Goal: Information Seeking & Learning: Find specific fact

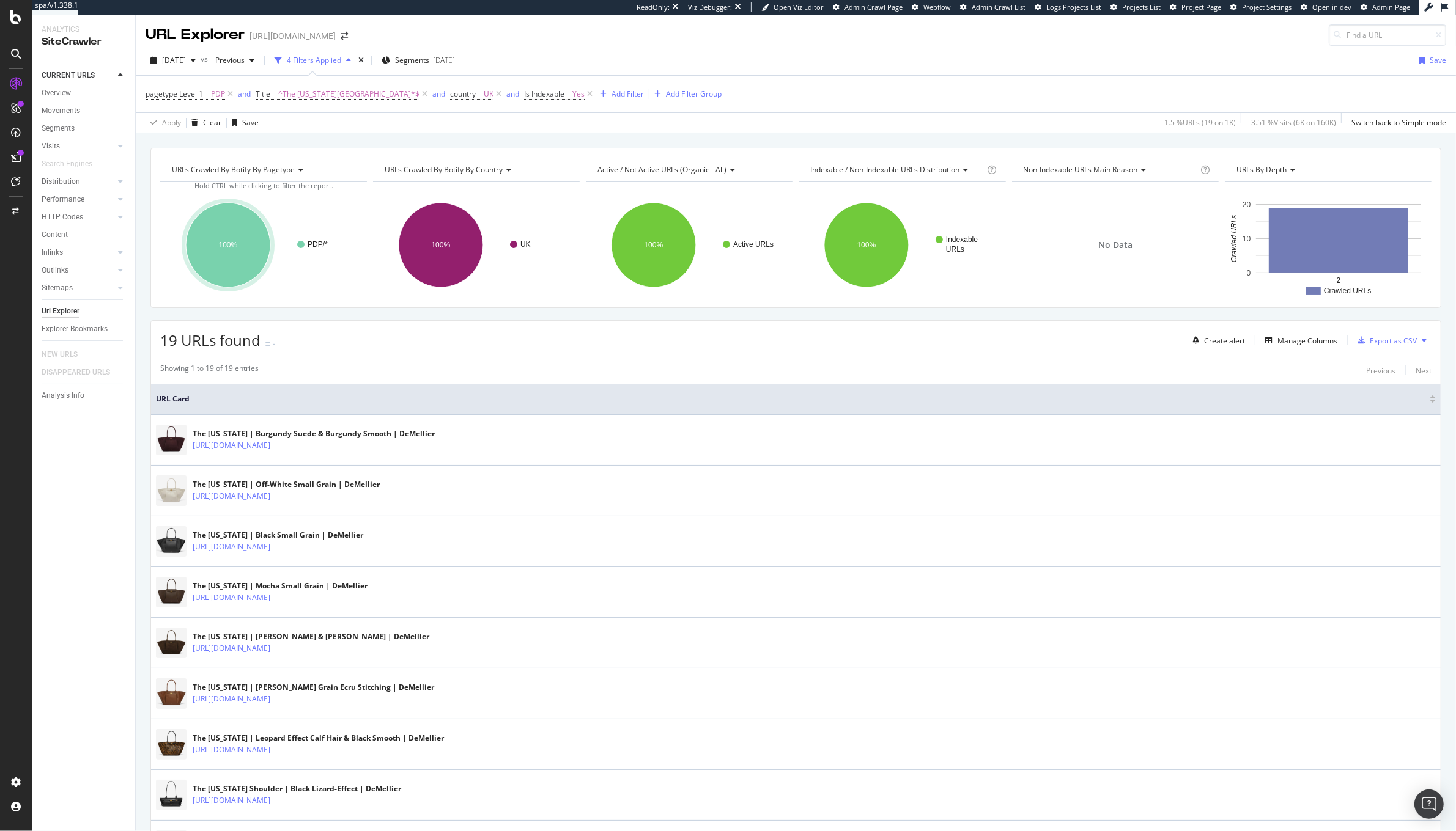
scroll to position [82, 0]
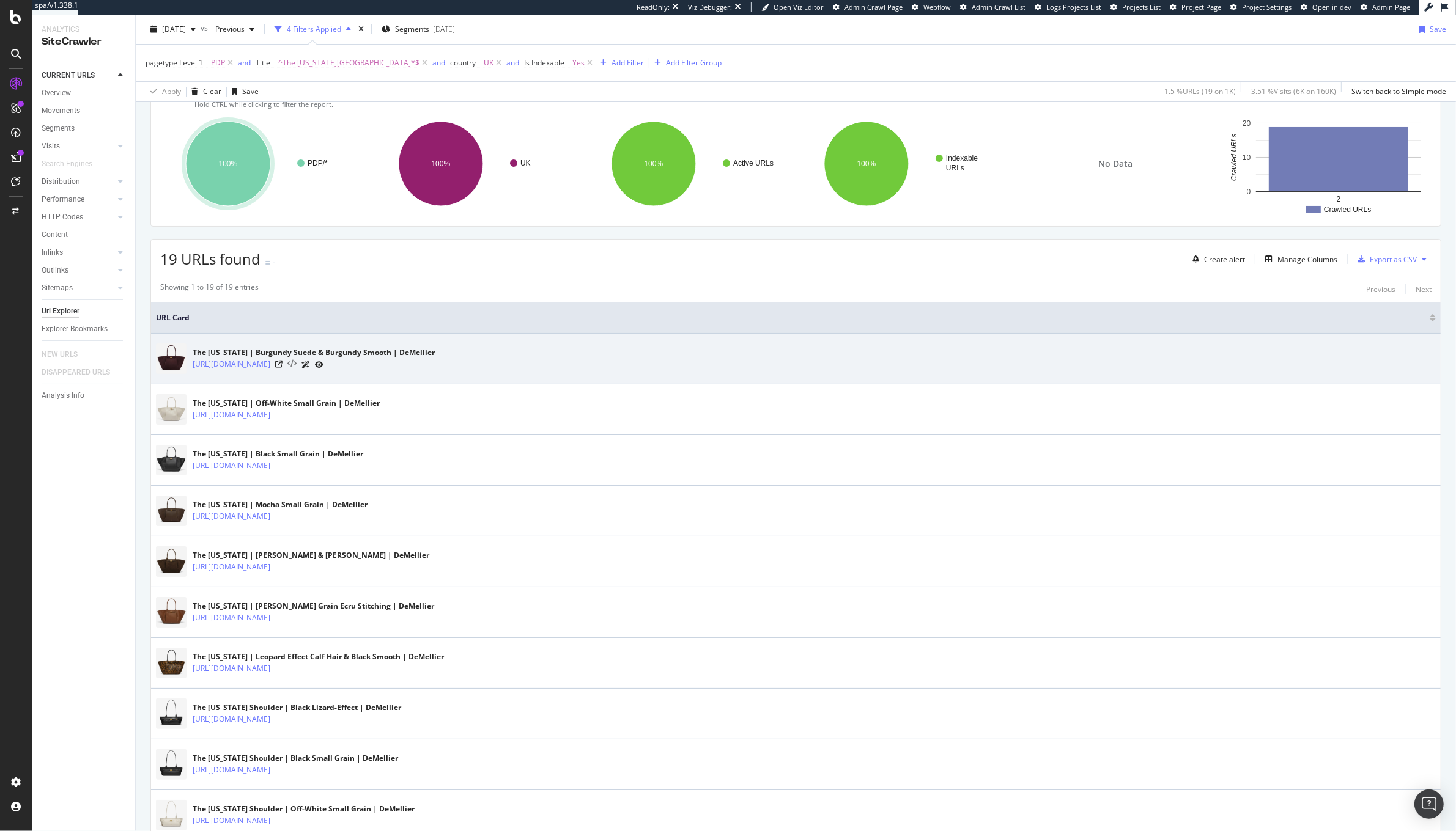
click at [296, 366] on icon at bounding box center [292, 364] width 9 height 8
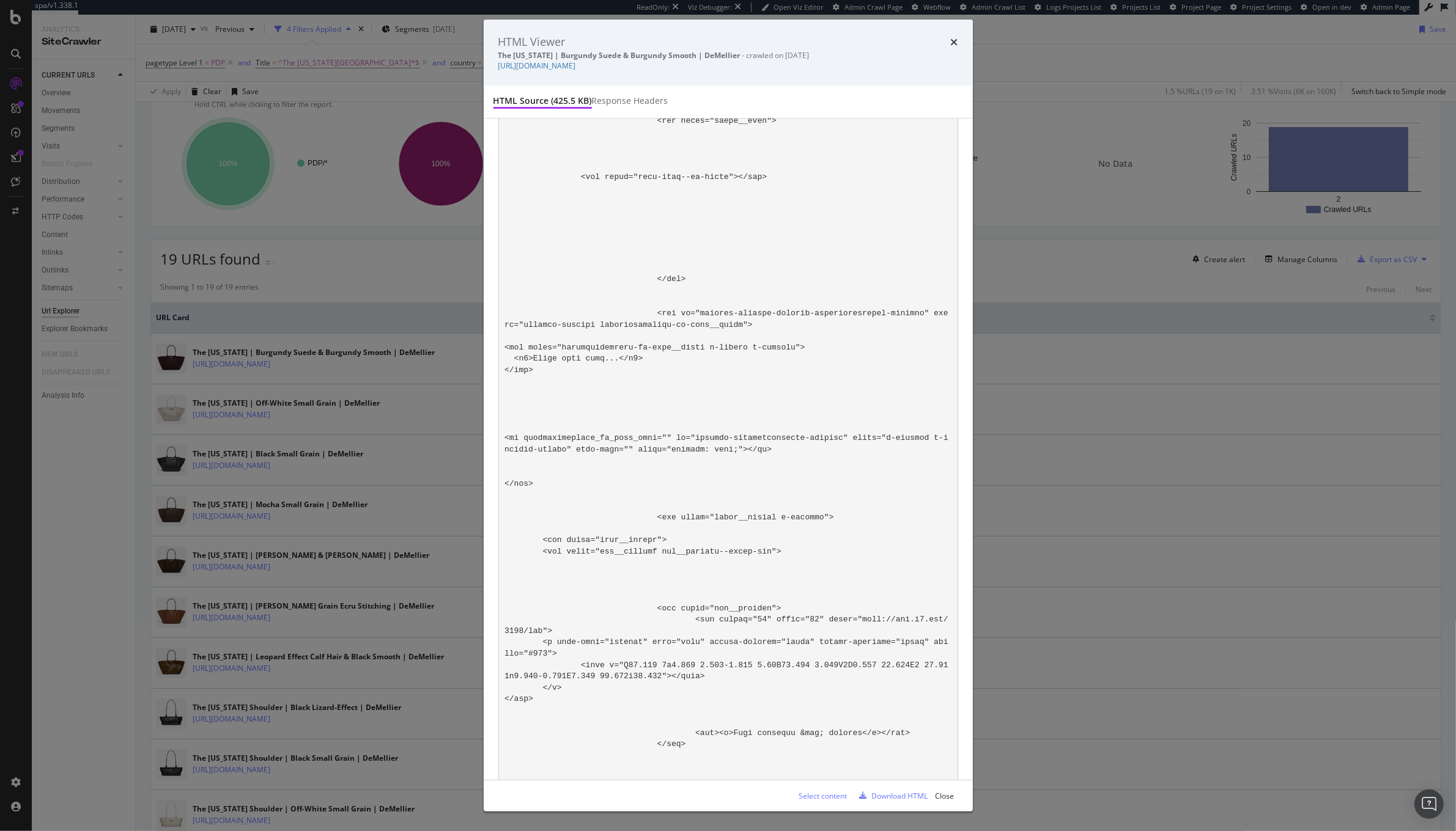
scroll to position [5579, 0]
click at [359, 321] on div "HTML Viewer The [US_STATE] | Burgundy Suede & Burgundy Smooth | DeMellier - cra…" at bounding box center [728, 415] width 1456 height 831
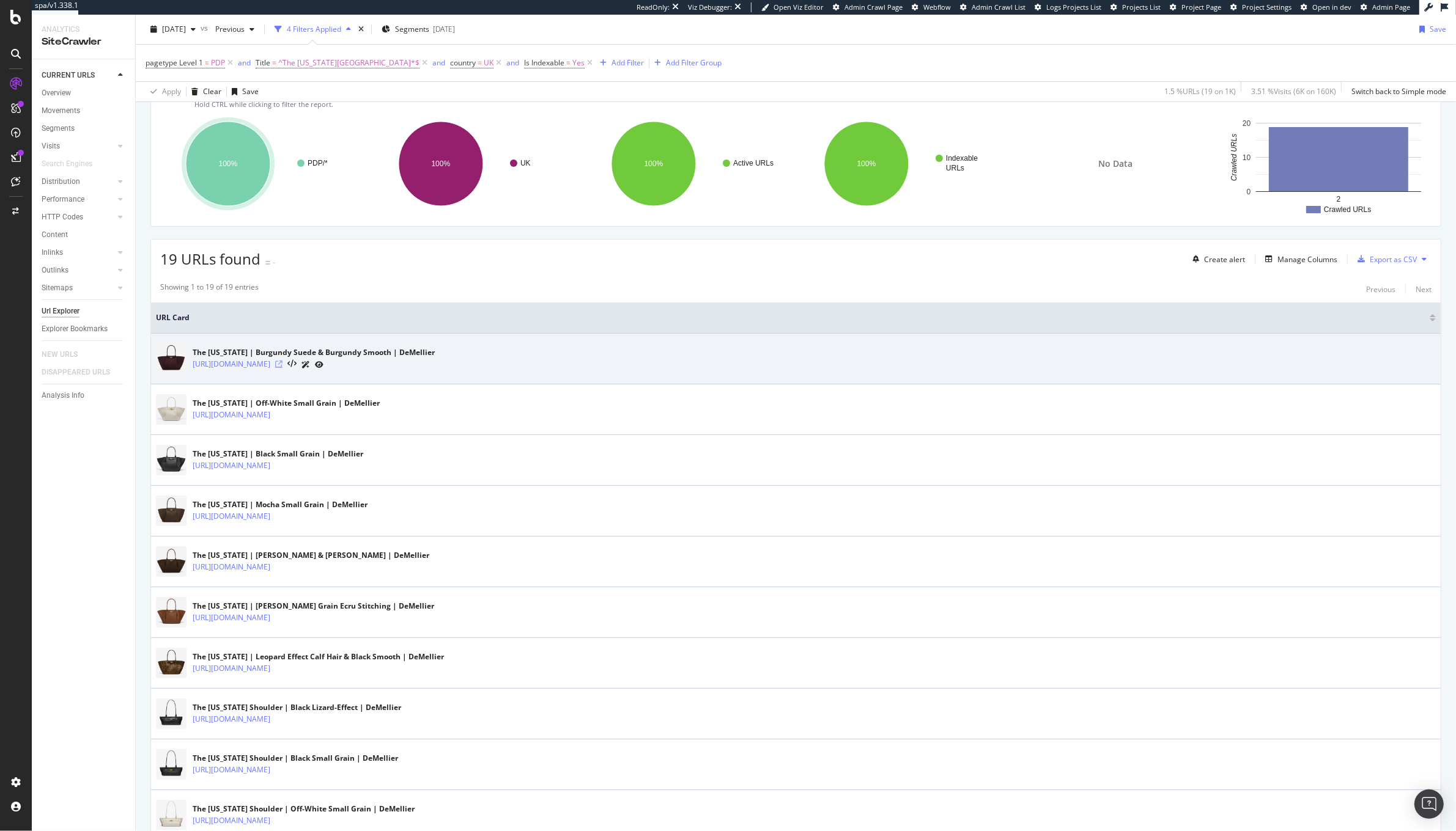
click at [283, 363] on icon at bounding box center [279, 364] width 8 height 8
click at [296, 363] on icon at bounding box center [292, 364] width 9 height 8
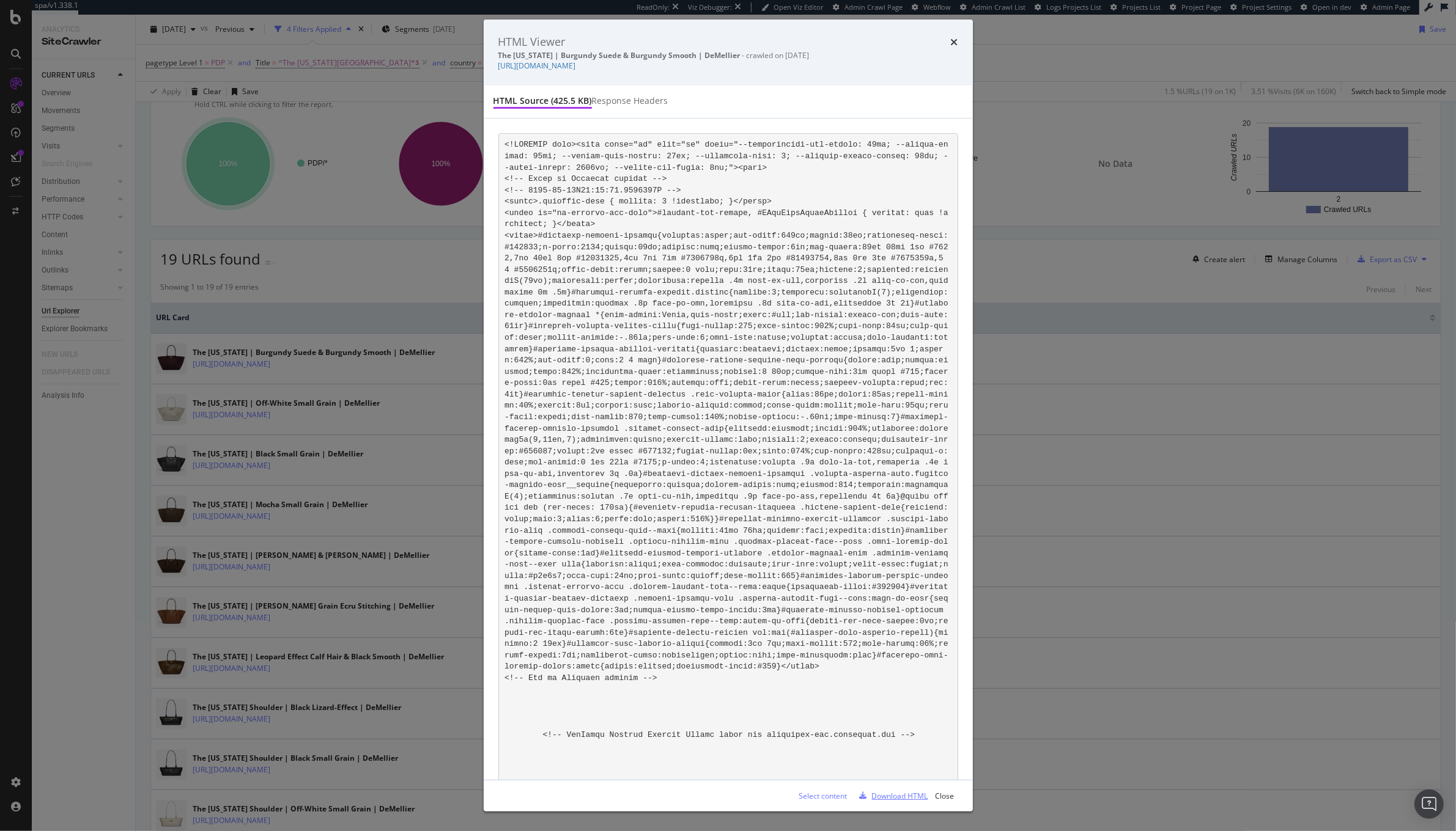
click at [898, 794] on div "Download HTML" at bounding box center [900, 796] width 56 height 11
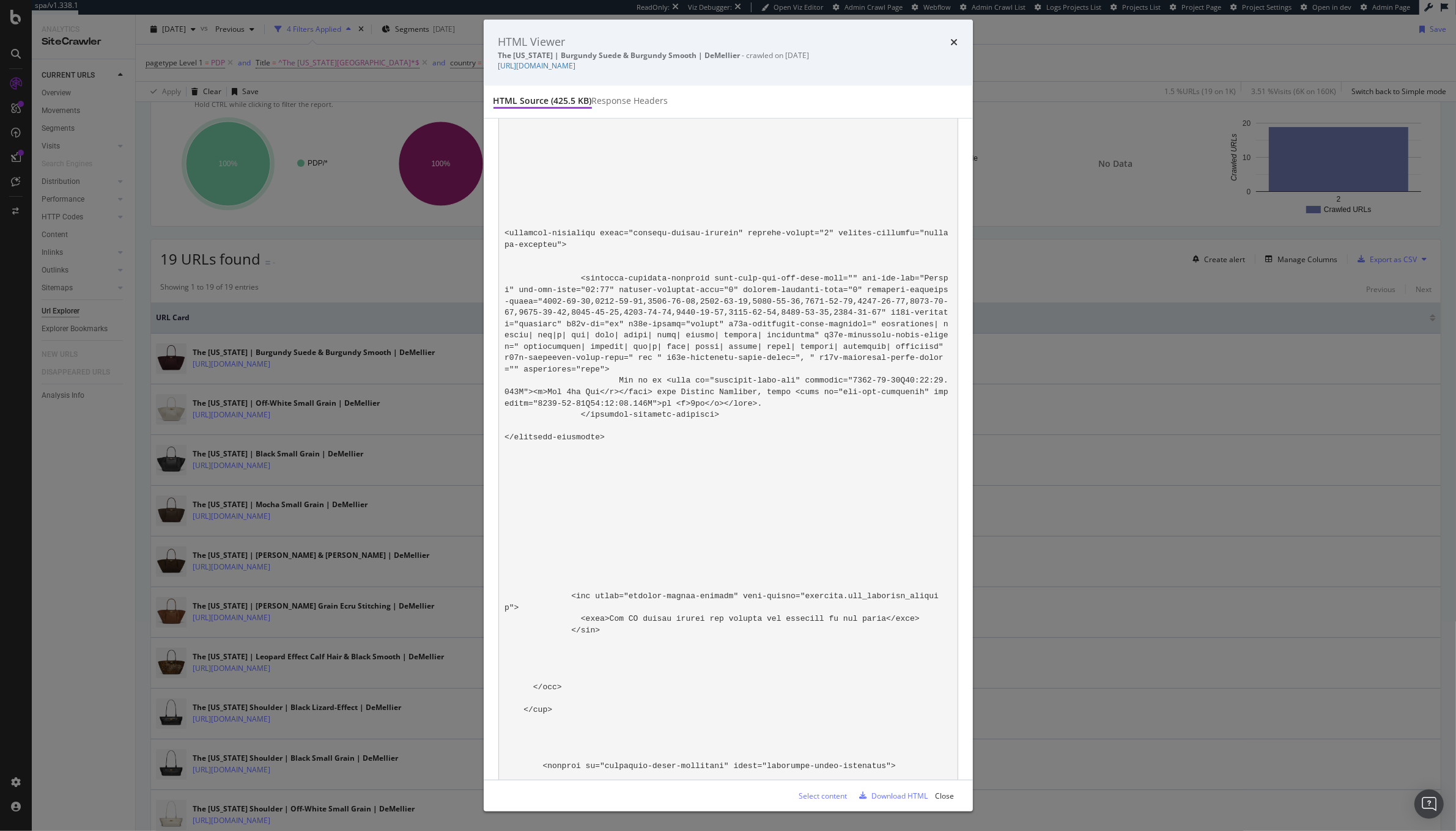
scroll to position [71170, 0]
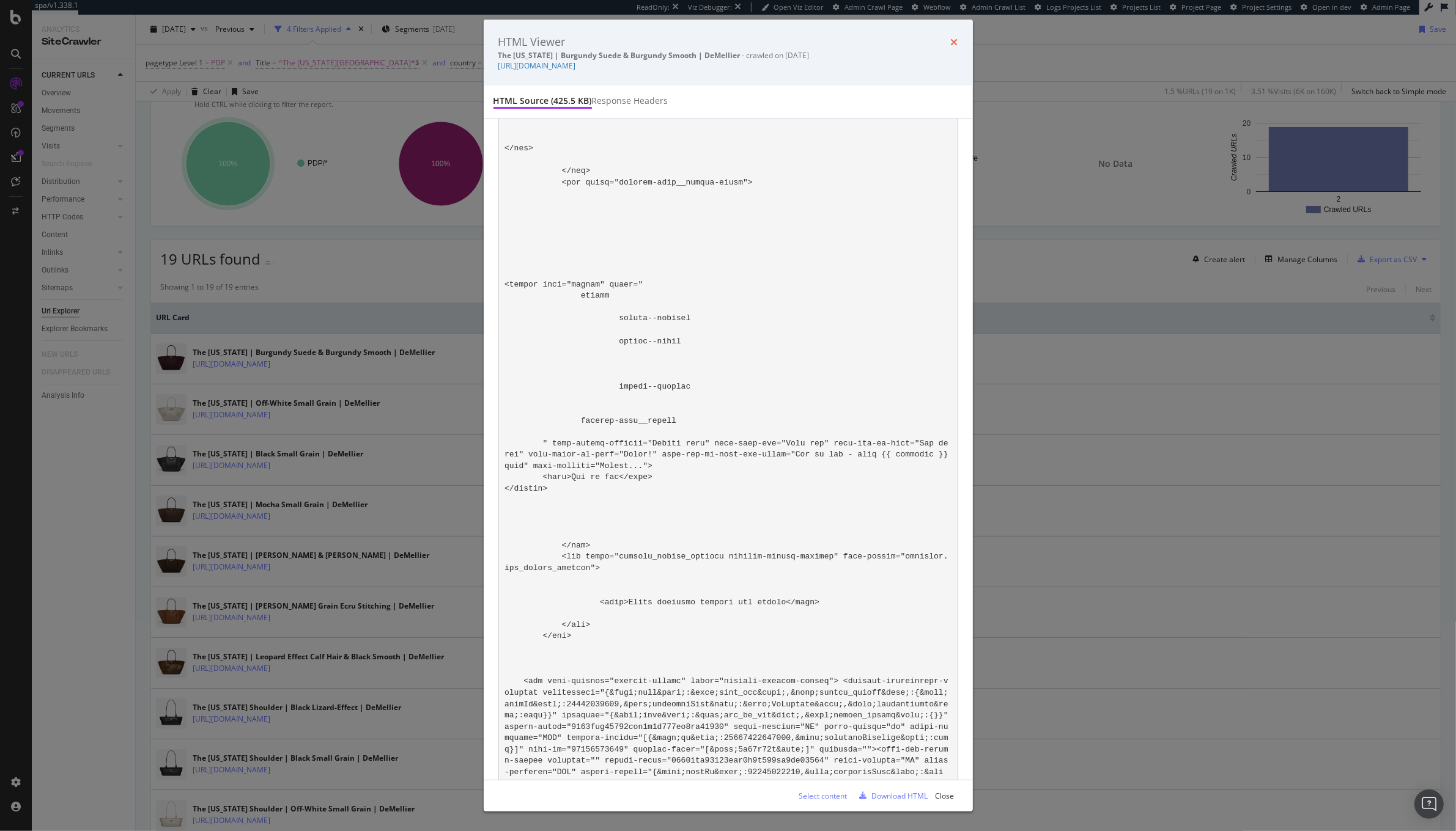
click at [955, 43] on icon "times" at bounding box center [955, 42] width 8 height 10
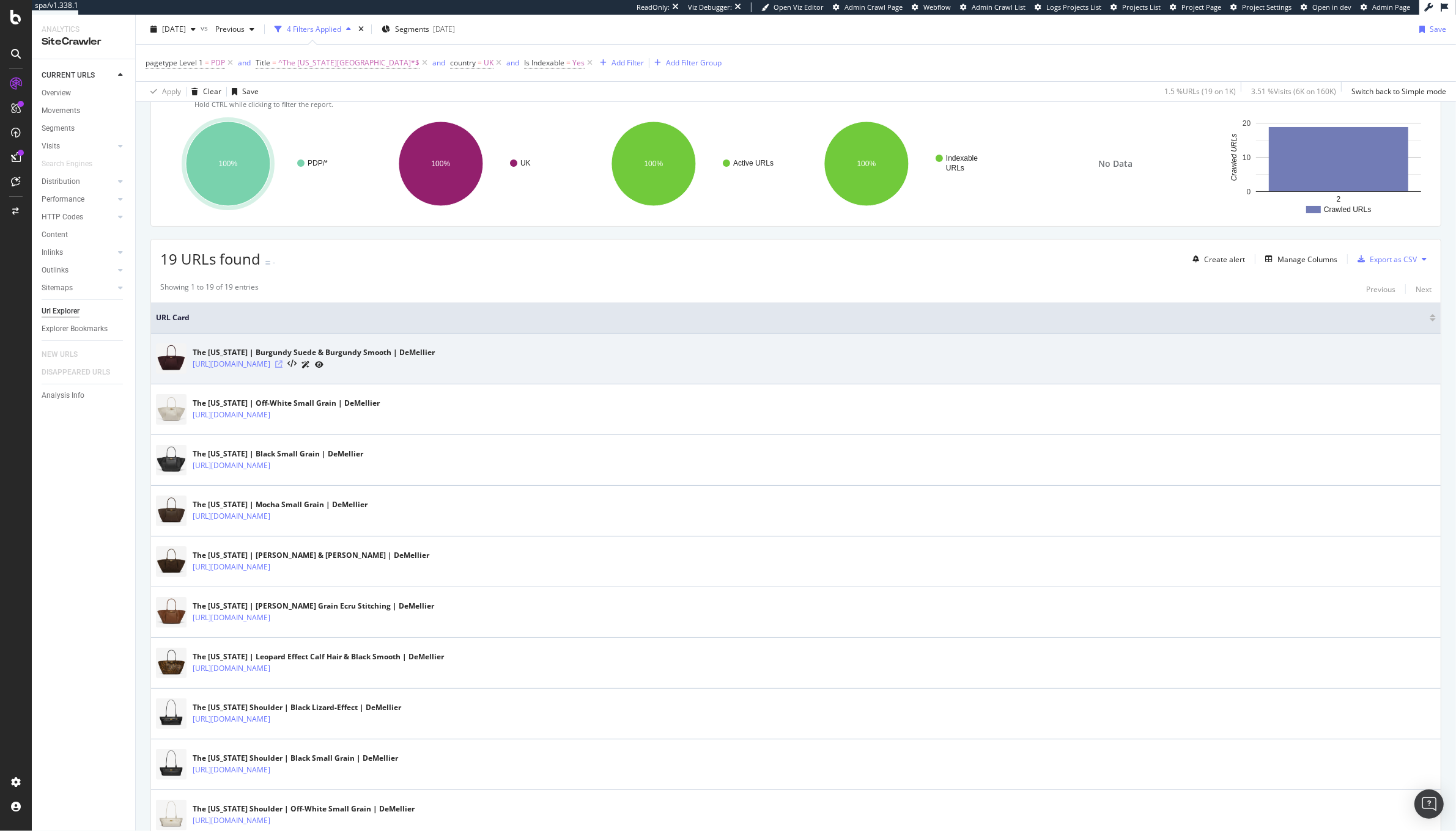
click at [283, 365] on icon at bounding box center [279, 364] width 8 height 8
click at [296, 366] on icon at bounding box center [292, 364] width 9 height 8
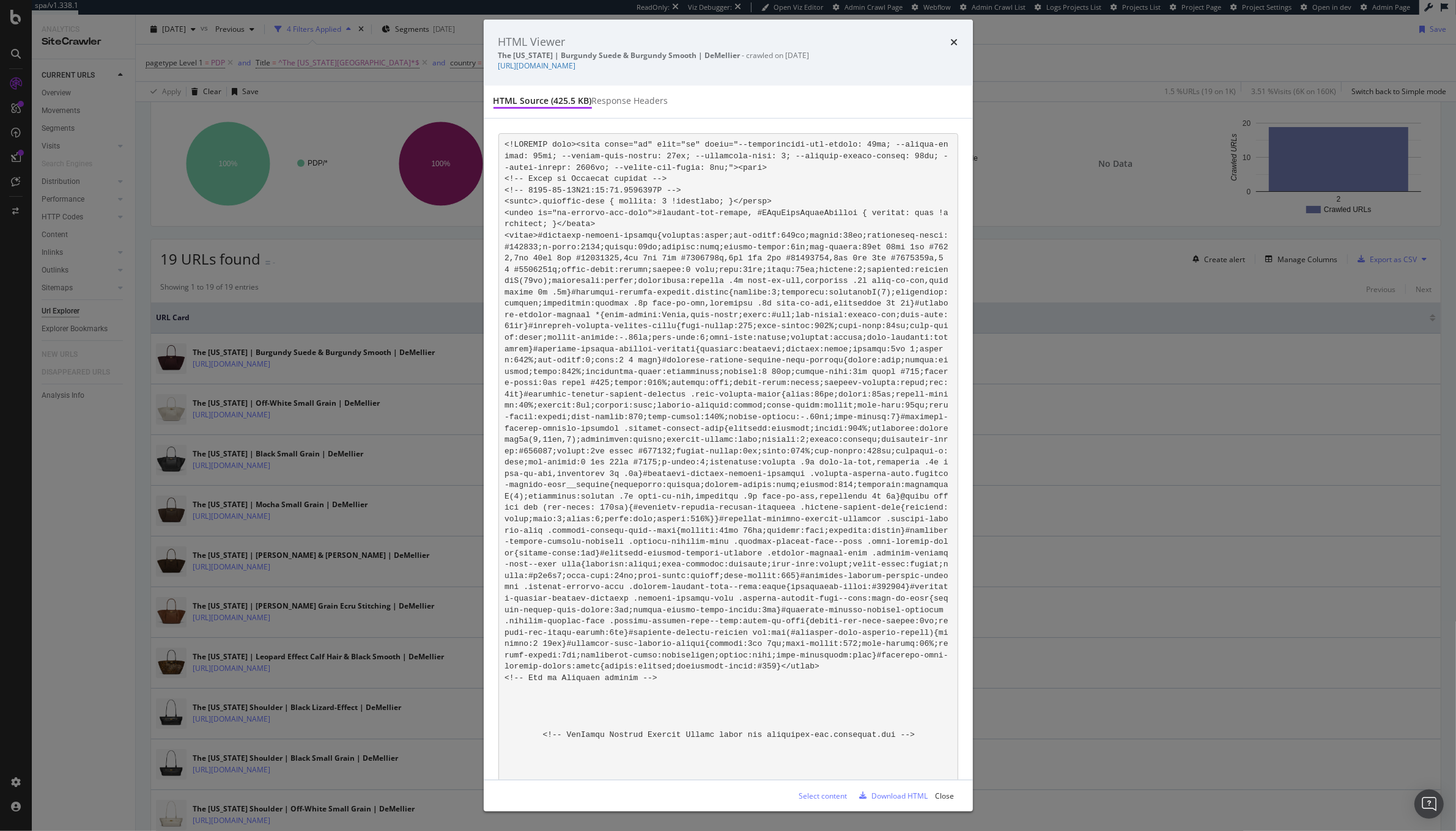
click at [833, 791] on div "Select content" at bounding box center [823, 796] width 48 height 11
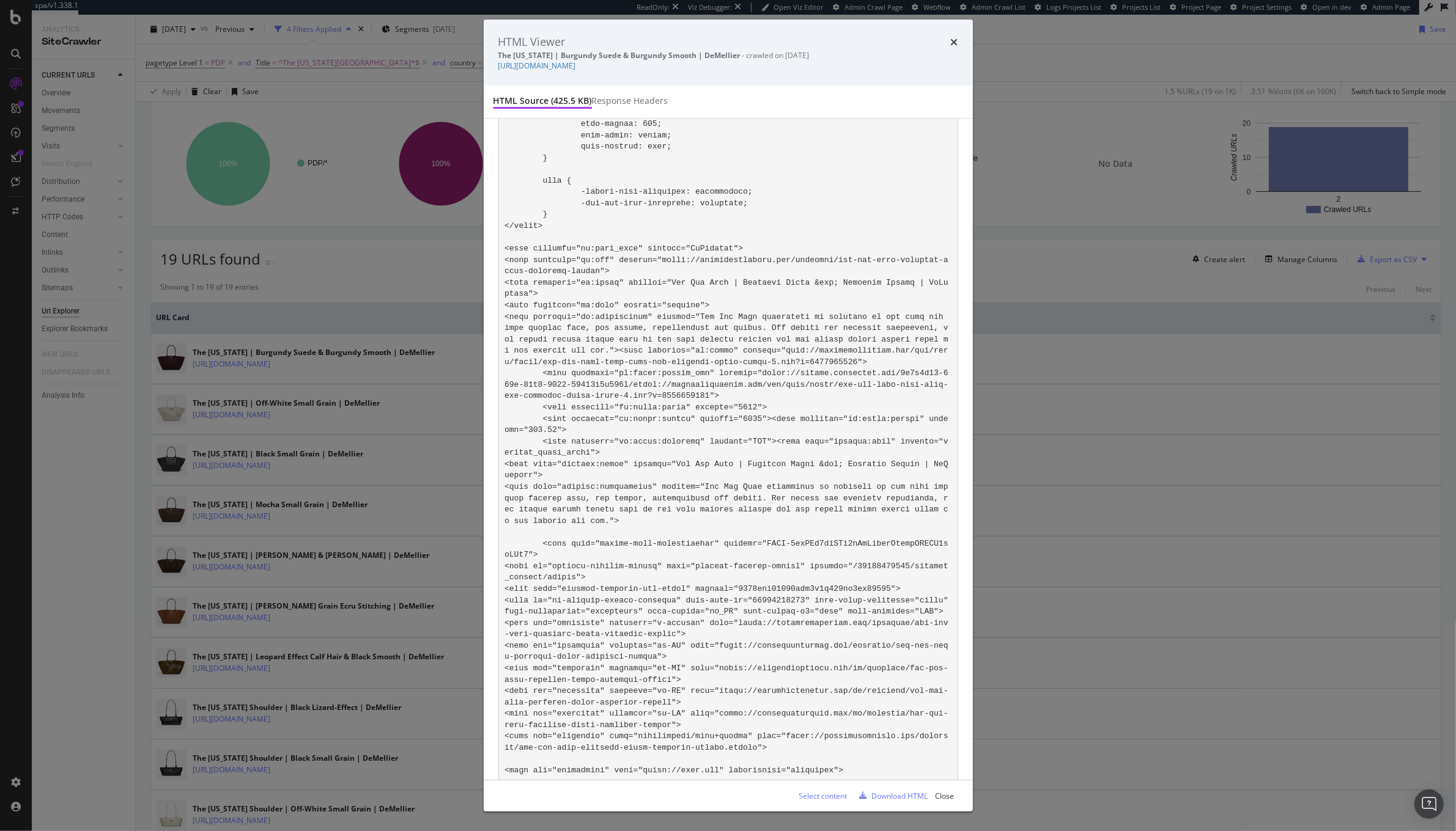
scroll to position [65300, 0]
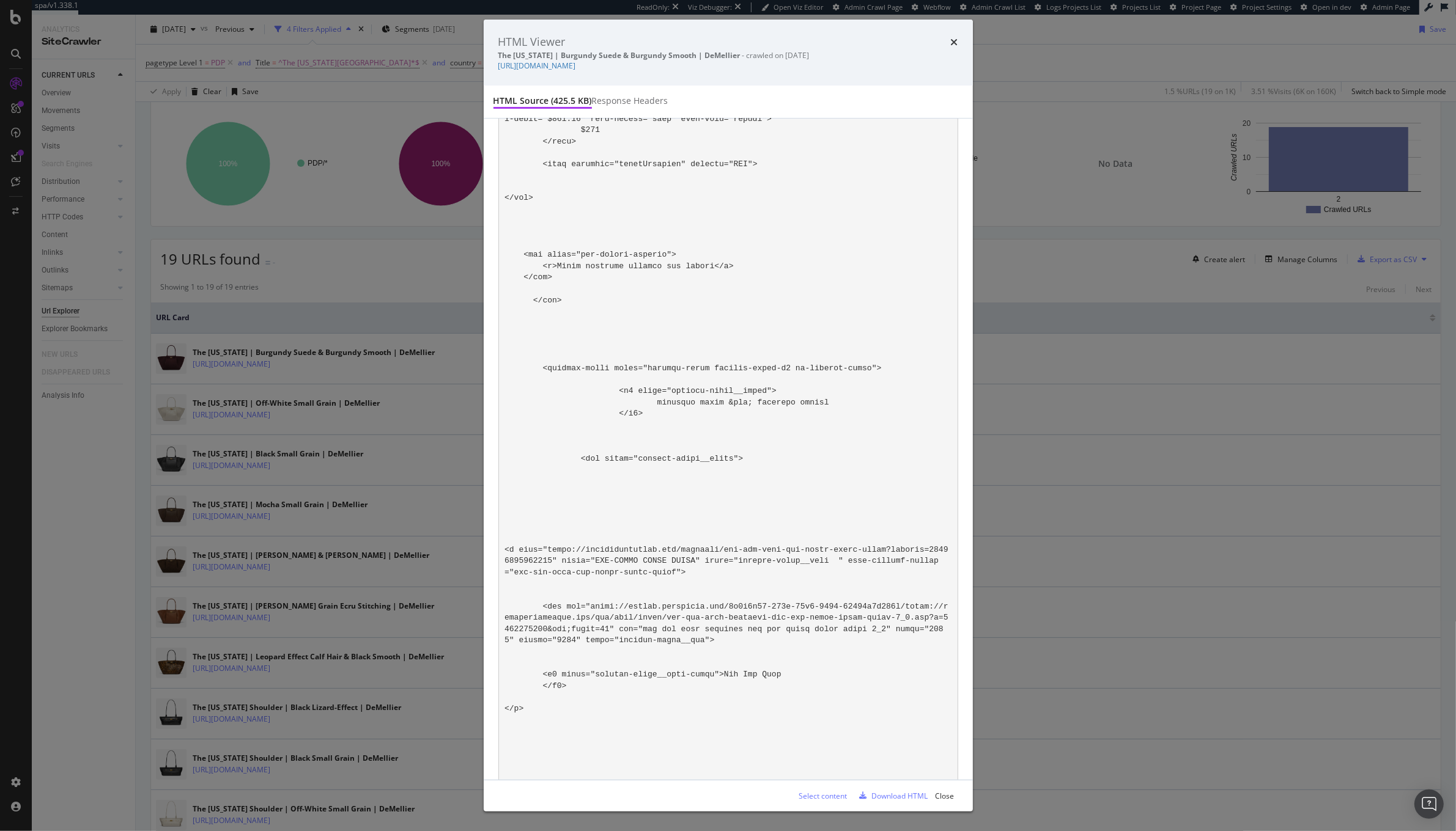
drag, startPoint x: 619, startPoint y: 451, endPoint x: 640, endPoint y: 451, distance: 21.0
copy code "product-price"
